Goal: Task Accomplishment & Management: Use online tool/utility

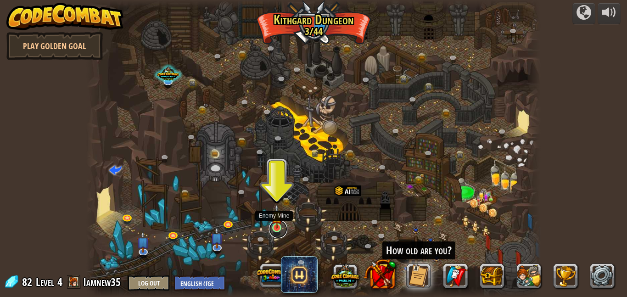
click at [279, 228] on link at bounding box center [278, 229] width 18 height 18
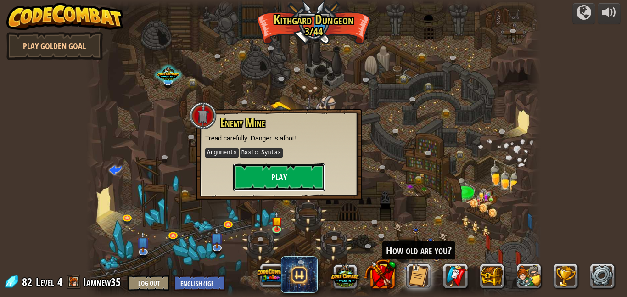
click at [274, 168] on button "Play" at bounding box center [279, 177] width 92 height 28
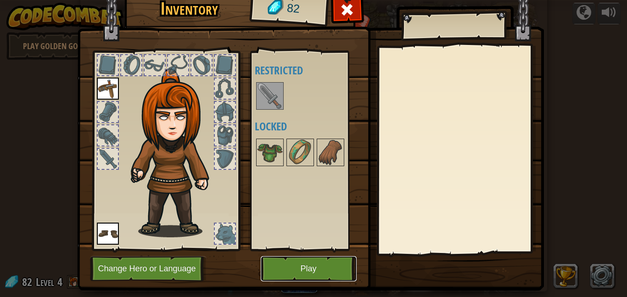
click at [324, 262] on button "Play" at bounding box center [309, 268] width 96 height 25
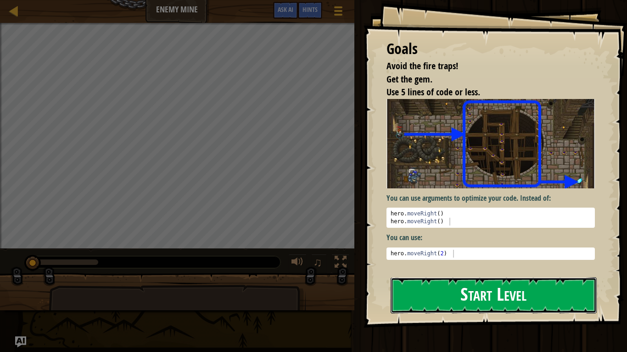
click at [485, 284] on button "Start Level" at bounding box center [494, 296] width 206 height 36
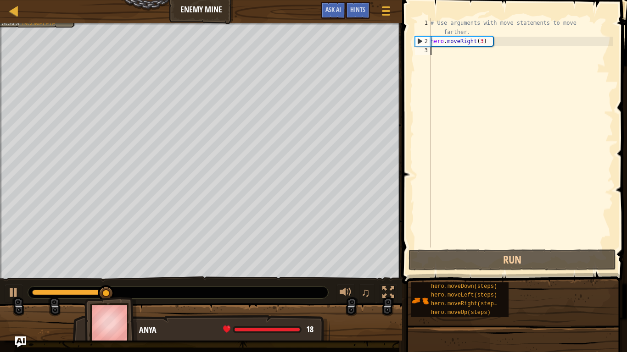
type textarea "h"
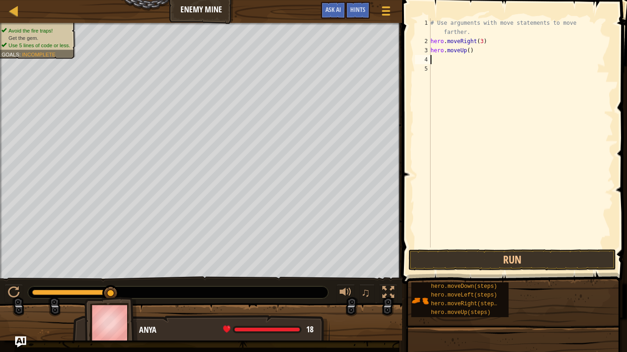
scroll to position [0, 0]
type textarea "h"
type textarea "m"
click at [480, 67] on div "# Use arguments with move statements to move farther. hero . moveRight ( 3 ) he…" at bounding box center [521, 146] width 184 height 257
type textarea "hero.moveDown(3)"
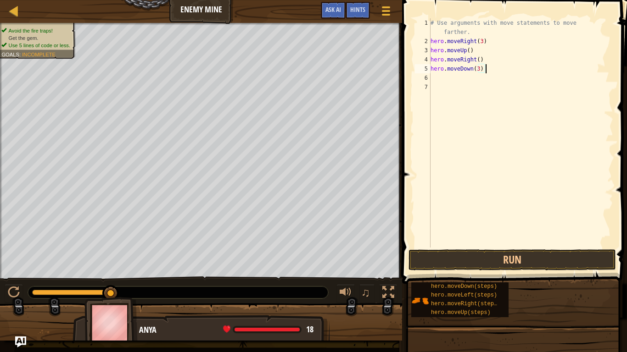
scroll to position [0, 56]
click at [436, 79] on div "# Use arguments with move statements to move farther. hero . moveRight ( 3 ) he…" at bounding box center [521, 146] width 184 height 257
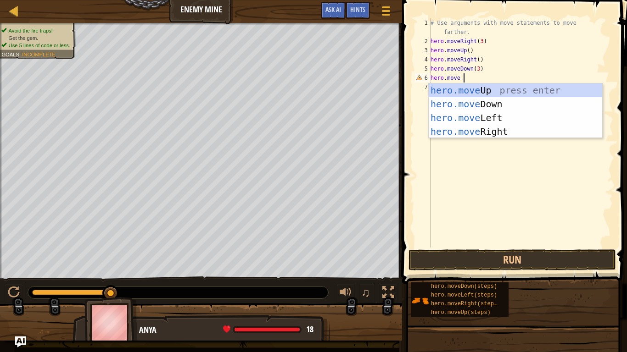
scroll to position [0, 33]
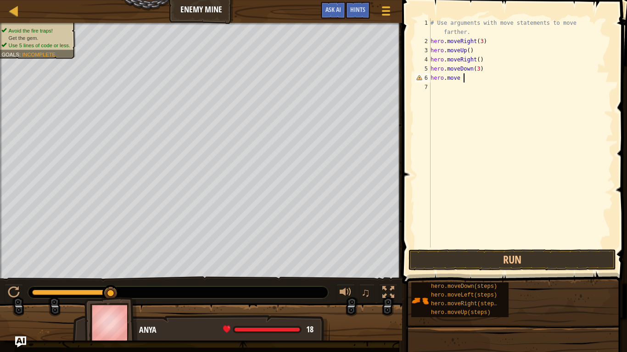
type textarea "hero.moveR"
click at [485, 78] on div "# Use arguments with move statements to move farther. hero . moveRight ( 3 ) he…" at bounding box center [521, 146] width 184 height 257
type textarea "hero.moveRight(2)"
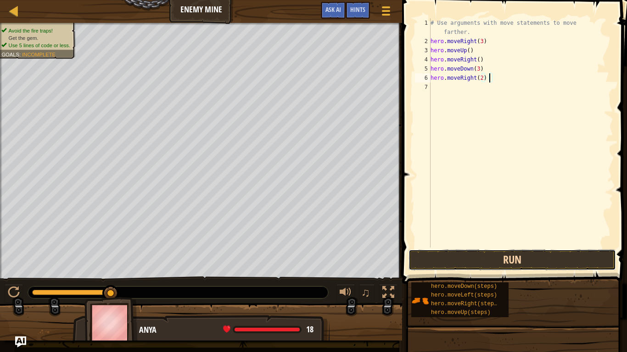
click at [441, 264] on button "Run" at bounding box center [511, 260] width 207 height 21
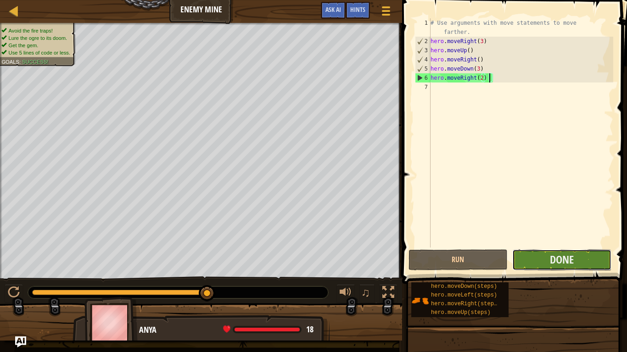
click at [523, 264] on button "Done" at bounding box center [561, 260] width 99 height 21
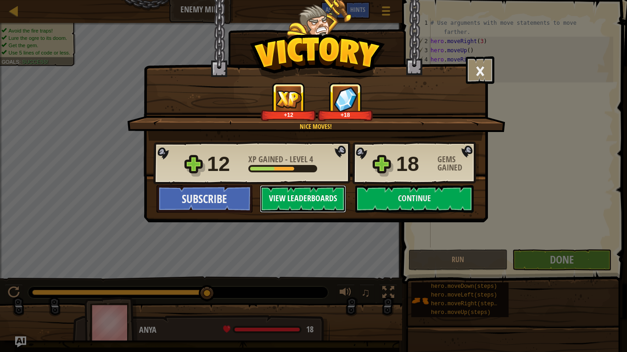
click at [312, 198] on button "View Leaderboards" at bounding box center [303, 199] width 86 height 28
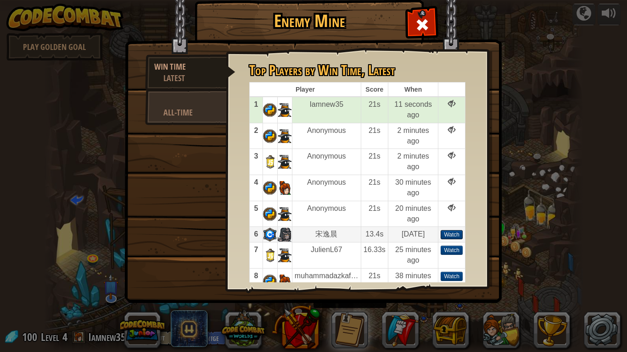
click at [446, 235] on div "Watch" at bounding box center [452, 234] width 22 height 9
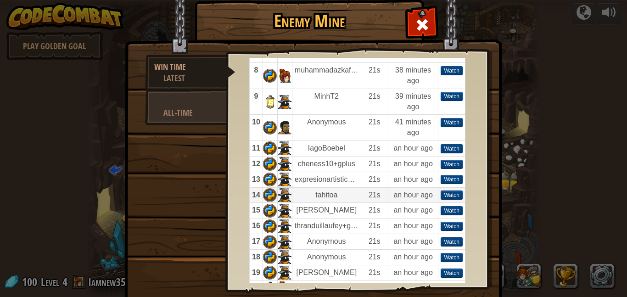
scroll to position [259, 0]
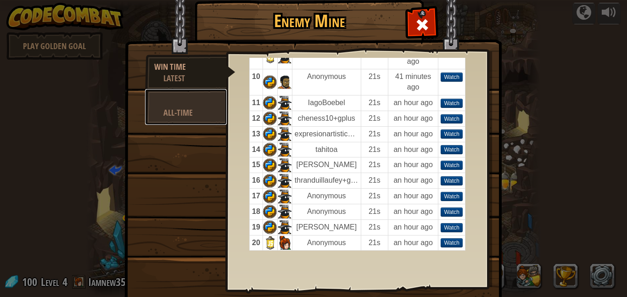
click at [210, 118] on div "All-Time" at bounding box center [190, 112] width 54 height 11
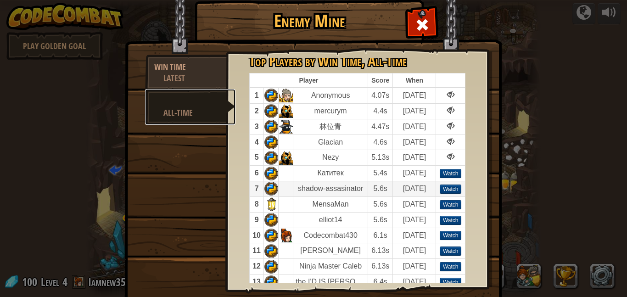
scroll to position [11, 0]
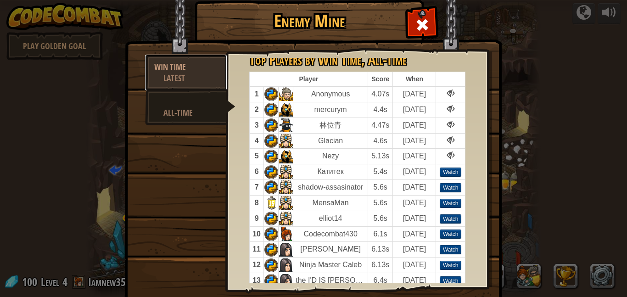
click at [190, 75] on div "Latest" at bounding box center [190, 78] width 54 height 11
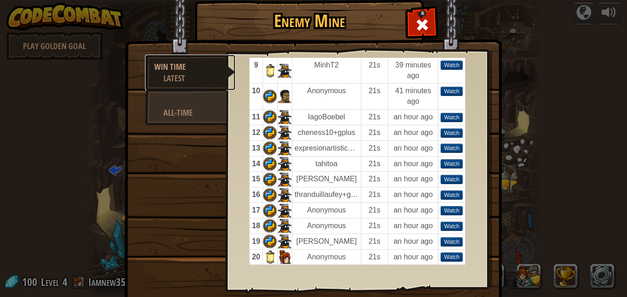
scroll to position [0, 0]
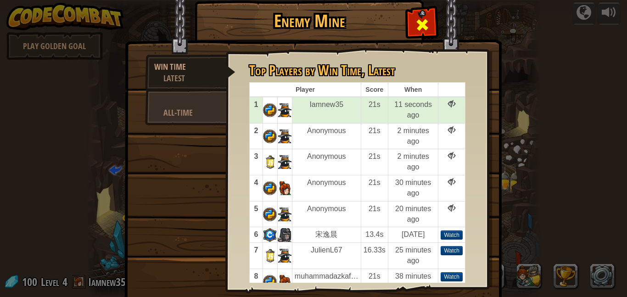
click at [413, 23] on div at bounding box center [422, 22] width 29 height 29
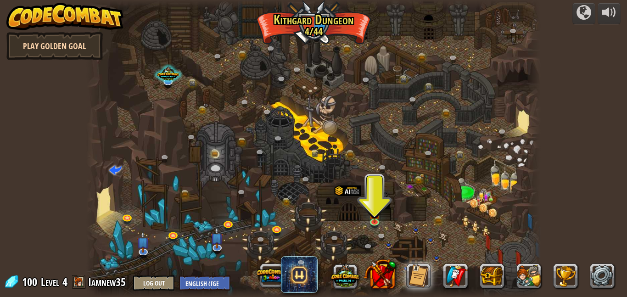
click at [43, 35] on link "Play Golden Goal" at bounding box center [54, 46] width 96 height 28
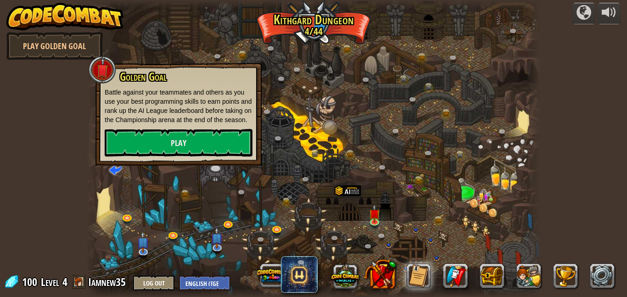
click at [73, 105] on div "powered by Play Golden Goal Twisted Canyon (Locked) Challenge: collect the most…" at bounding box center [313, 148] width 627 height 297
click at [108, 72] on div at bounding box center [103, 70] width 28 height 28
click at [101, 66] on div at bounding box center [103, 70] width 28 height 28
click at [85, 45] on link "Play Golden Goal" at bounding box center [54, 46] width 96 height 28
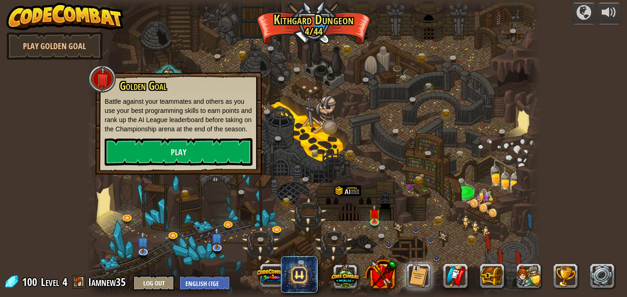
click at [78, 94] on div "powered by Play Golden Goal Twisted Canyon (Locked) Challenge: collect the most…" at bounding box center [313, 148] width 627 height 297
click at [198, 159] on link "Play" at bounding box center [179, 152] width 148 height 28
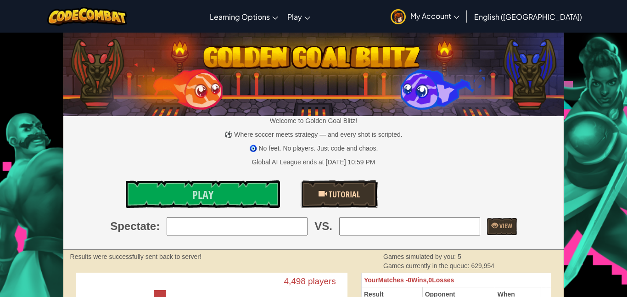
click at [317, 194] on link "Tutorial" at bounding box center [339, 194] width 77 height 28
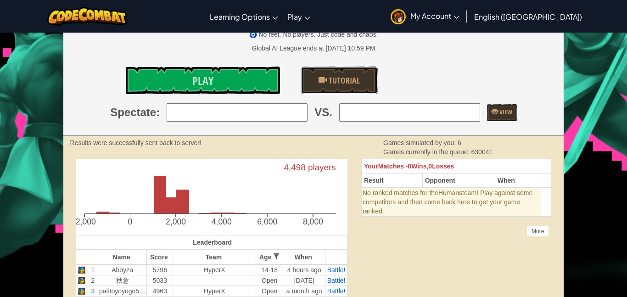
scroll to position [111, 0]
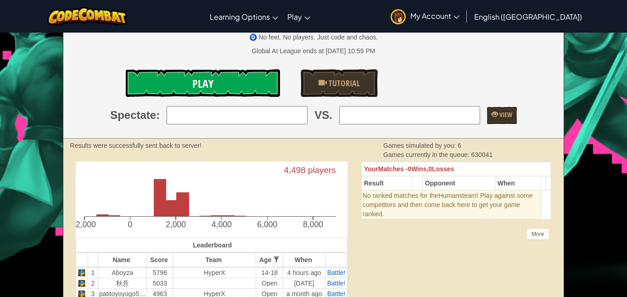
click at [225, 84] on link "Play" at bounding box center [203, 83] width 154 height 28
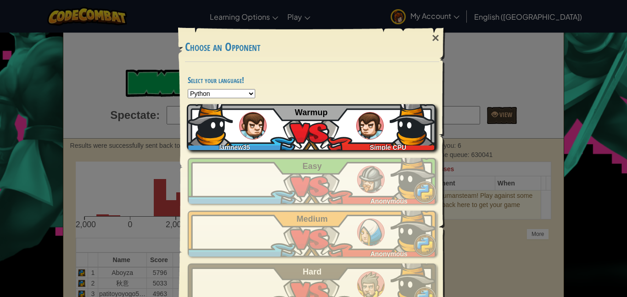
scroll to position [31, 0]
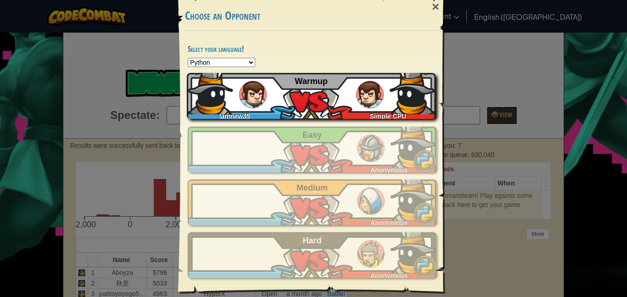
click at [254, 115] on div "Iamnew35" at bounding box center [237, 114] width 100 height 9
